Goal: Transaction & Acquisition: Purchase product/service

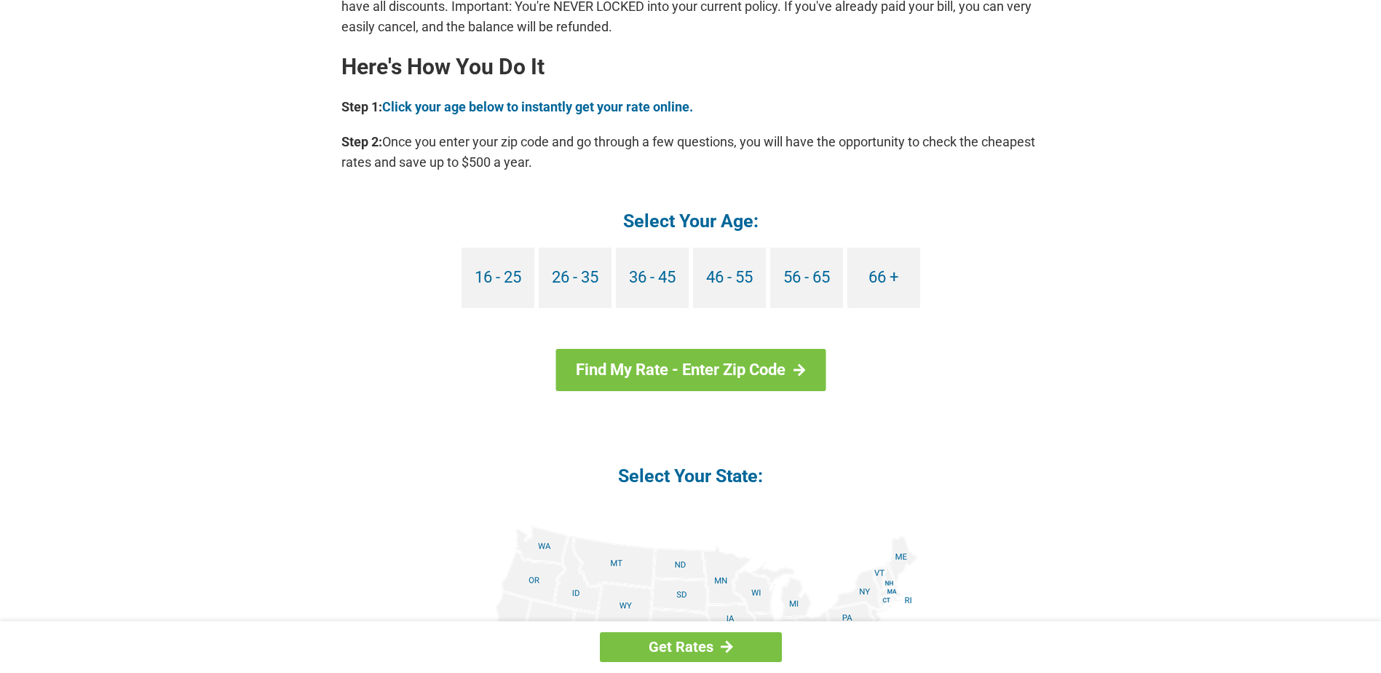
scroll to position [1602, 0]
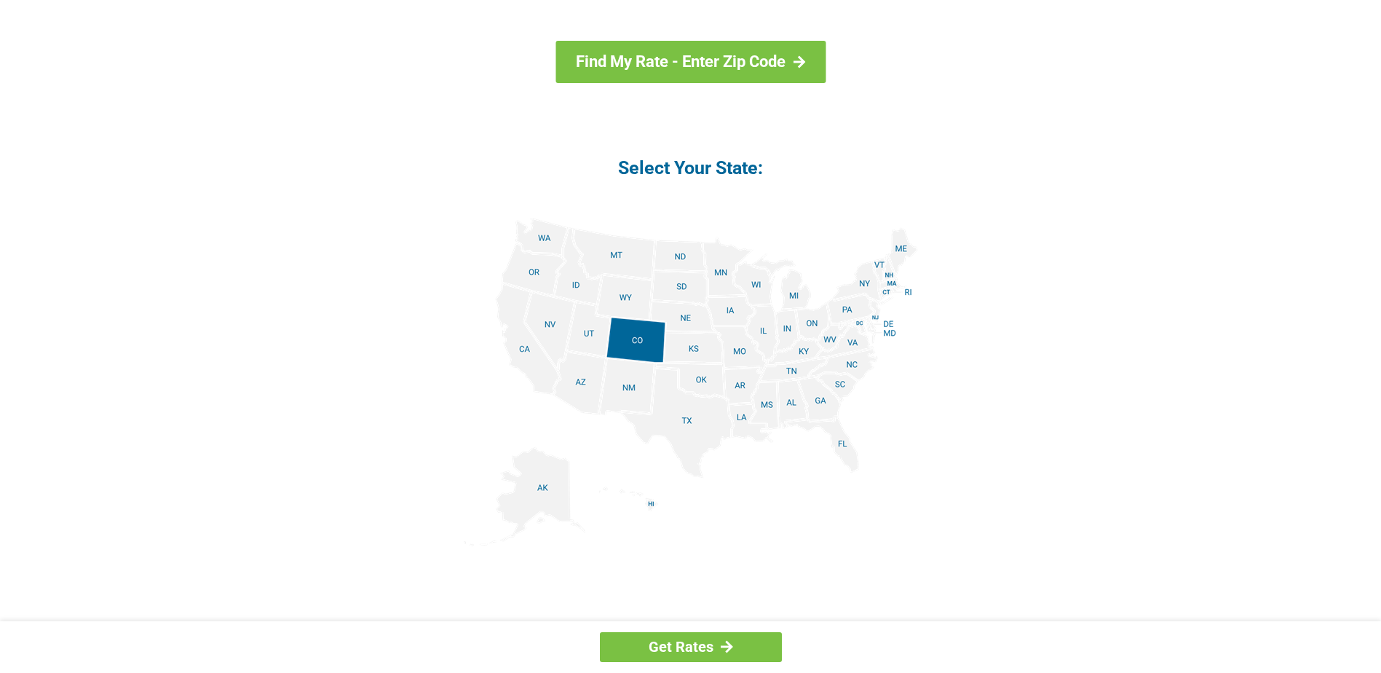
click at [744, 429] on img at bounding box center [691, 382] width 454 height 328
